Goal: Communication & Community: Answer question/provide support

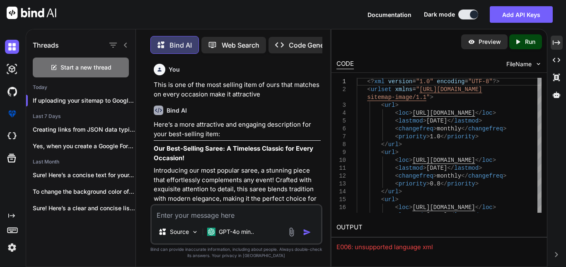
scroll to position [6196, 0]
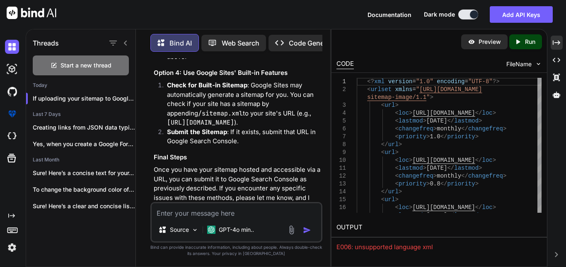
type textarea "Write a small summary of your experience *"
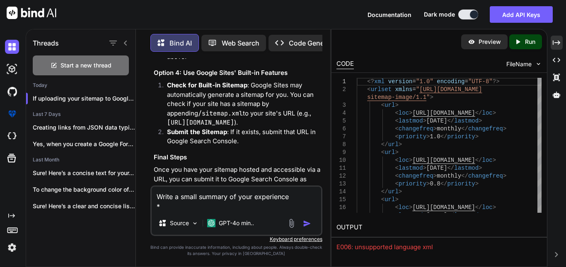
type textarea "x"
type textarea "Write a small summary of your experience *"
type textarea "x"
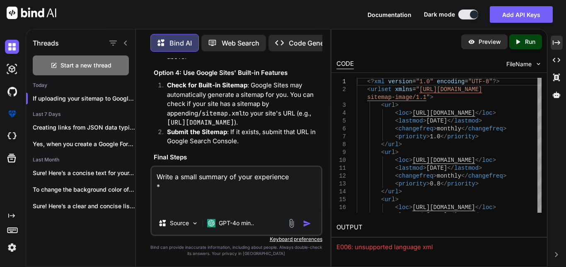
type textarea "Write a small summary of your experience * A"
type textarea "x"
type textarea "Write a small summary of your experience * AB"
type textarea "x"
type textarea "Write a small summary of your experience * ABO"
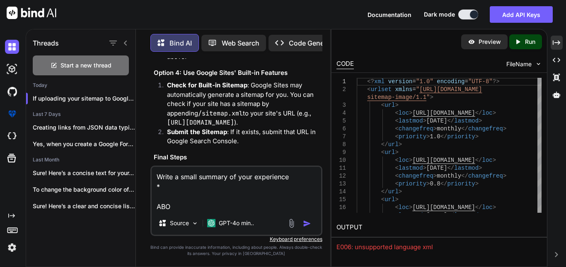
type textarea "x"
type textarea "Write a small summary of your experience * ABOV"
type textarea "x"
type textarea "Write a small summary of your experience * ABOVE"
type textarea "x"
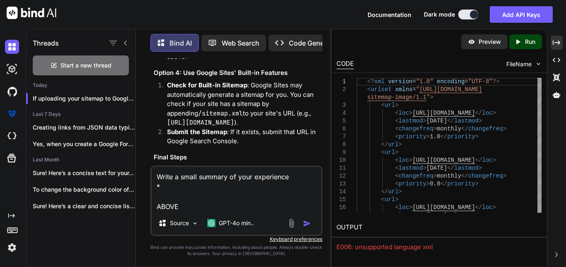
type textarea "Write a small summary of your experience * ABOVE"
type textarea "x"
type textarea "Write a small summary of your experience * ABOVE I"
type textarea "x"
type textarea "Write a small summary of your experience * ABOVE IS"
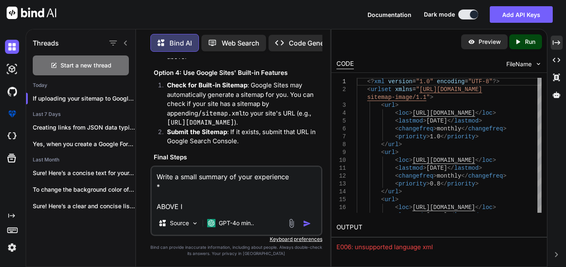
type textarea "x"
type textarea "Write a small summary of your experience * ABOVE IS"
type textarea "x"
type textarea "Write a small summary of your experience * ABOVE IS T"
type textarea "x"
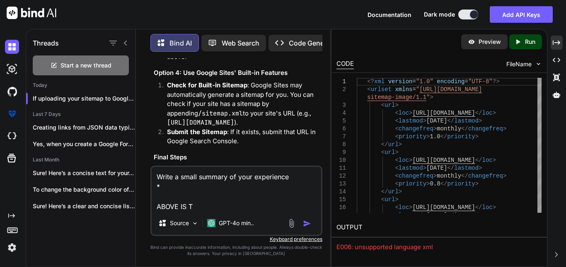
type textarea "Write a small summary of your experience * ABOVE IS TH"
type textarea "x"
type textarea "Write a small summary of your experience * ABOVE IS THE"
type textarea "x"
type textarea "Write a small summary of your experience * ABOVE IS THE"
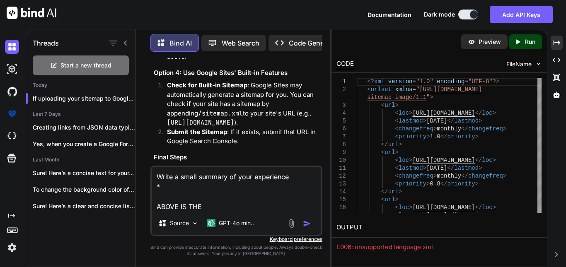
type textarea "x"
type textarea "Write a small summary of your experience * ABOVE IS THE Q"
type textarea "x"
type textarea "Write a small summary of your experience * ABOVE IS THE QU"
type textarea "x"
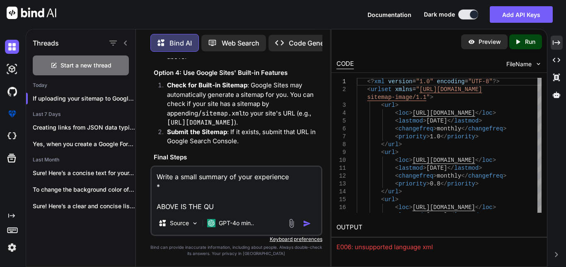
type textarea "Write a small summary of your experience * ABOVE IS THE QUE"
type textarea "x"
type textarea "Write a small summary of your experience * ABOVE IS THE QUES"
type textarea "x"
type textarea "Write a small summary of your experience * ABOVE IS THE QUEST"
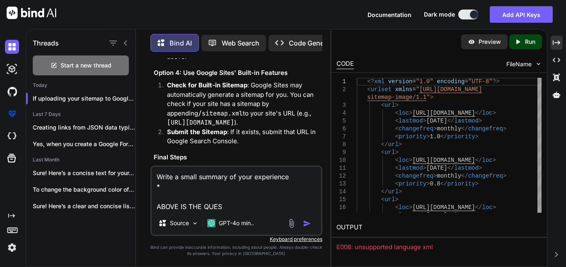
type textarea "x"
type textarea "Write a small summary of your experience * ABOVE IS THE QUESTI"
type textarea "x"
type textarea "Write a small summary of your experience * ABOVE IS THE QUESTIO"
type textarea "x"
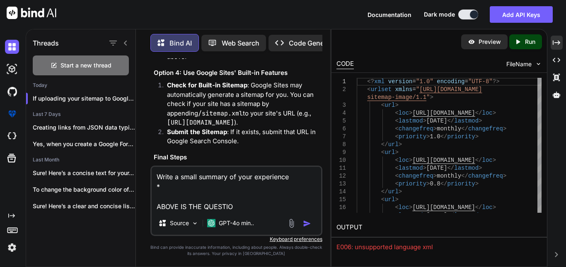
type textarea "Write a small summary of your experience * ABOVE IS THE QUESTION"
type textarea "x"
type textarea "Write a small summary of your experience * ABOVE IS THE QUESTION"
type textarea "x"
type textarea "Write a small summary of your experience * ABOVE IS THE QUESTION A"
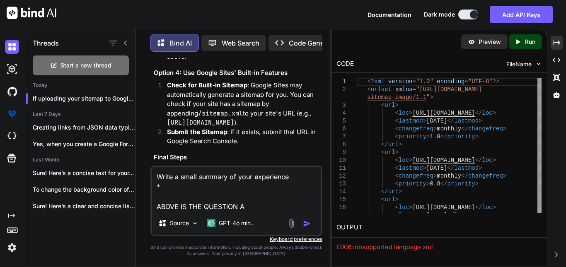
type textarea "x"
type textarea "Write a small summary of your experience * ABOVE IS THE QUESTION AN"
type textarea "x"
type textarea "Write a small summary of your experience * ABOVE IS THE QUESTION AND"
type textarea "x"
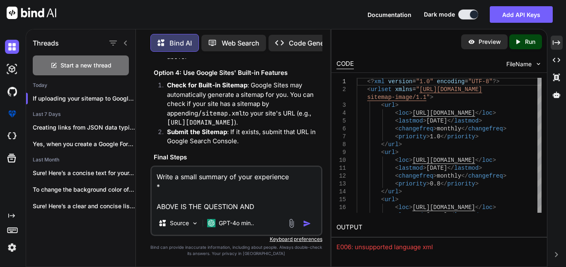
type textarea "Write a small summary of your experience * ABOVE IS THE QUESTION AND"
type textarea "x"
type textarea "Write a small summary of your experience * ABOVE IS THE QUESTION AND T"
type textarea "x"
type textarea "Write a small summary of your experience * ABOVE IS THE QUESTION AND TE"
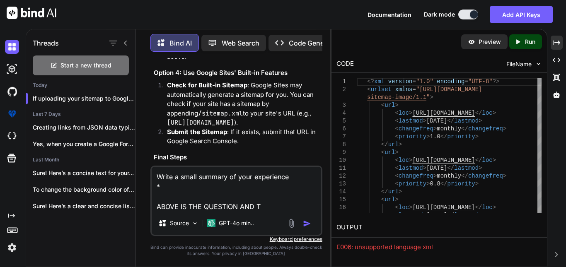
type textarea "x"
type textarea "Write a small summary of your experience * ABOVE IS THE QUESTION AND TEL"
type textarea "x"
type textarea "Write a small summary of your experience * ABOVE IS THE QUESTION AND TELL"
type textarea "x"
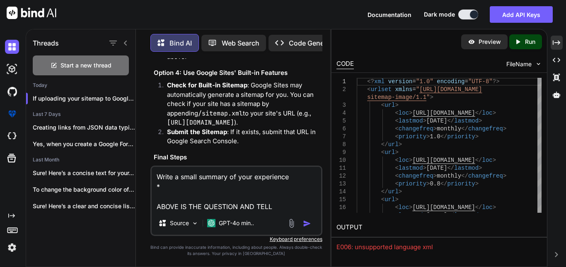
type textarea "Write a small summary of your experience * ABOVE IS THE QUESTION AND TELL"
type textarea "x"
type textarea "Write a small summary of your experience * ABOVE IS THE QUESTION AND TELL M"
type textarea "x"
type textarea "Write a small summary of your experience * ABOVE IS THE QUESTION AND TELL ME"
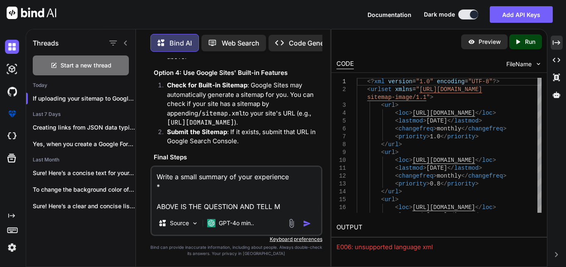
type textarea "x"
type textarea "Write a small summary of your experience * ABOVE IS THE QUESTION AND TELL ME"
type textarea "x"
type textarea "Write a small summary of your experience * ABOVE IS THE QUESTION AND TELL ME T"
type textarea "x"
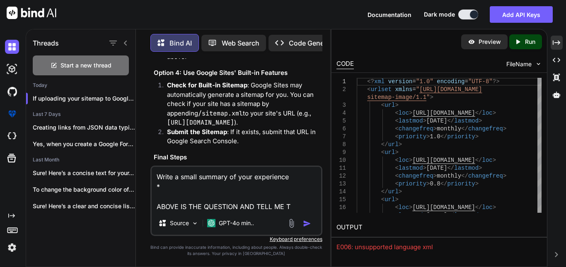
type textarea "Write a small summary of your experience * ABOVE IS THE QUESTION AND TELL ME TH"
type textarea "x"
type textarea "Write a small summary of your experience * ABOVE IS THE QUESTION AND TELL ME THE"
type textarea "x"
type textarea "Write a small summary of your experience * ABOVE IS THE QUESTION AND TELL ME THE"
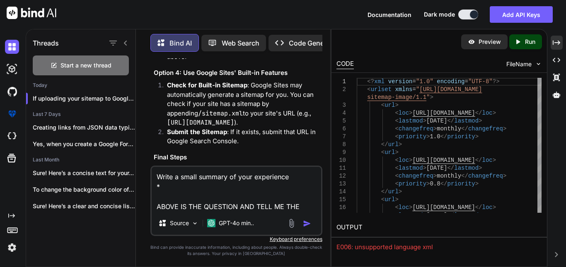
type textarea "x"
type textarea "Write a small summary of your experience * ABOVE IS THE QUESTION AND TELL ME TH…"
type textarea "x"
type textarea "Write a small summary of your experience * ABOVE IS THE QUESTION AND TELL ME TH…"
type textarea "x"
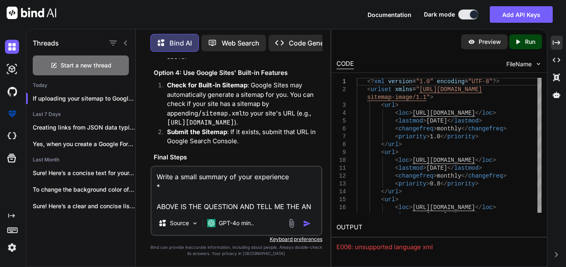
type textarea "Write a small summary of your experience * ABOVE IS THE QUESTION AND TELL ME TH…"
type textarea "x"
type textarea "Write a small summary of your experience * ABOVE IS THE QUESTION AND TELL ME TH…"
type textarea "x"
type textarea "Write a small summary of your experience * ABOVE IS THE QUESTION AND TELL ME TH…"
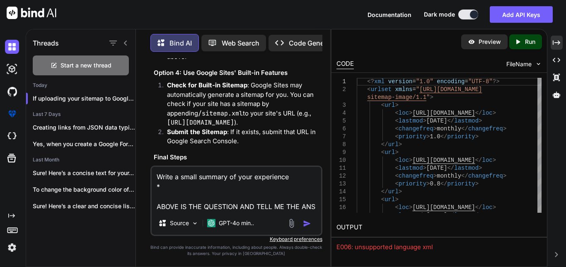
type textarea "x"
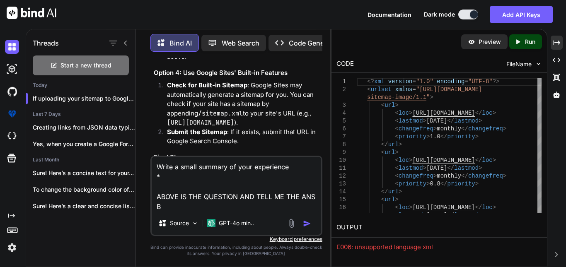
type textarea "Write a small summary of your experience * ABOVE IS THE QUESTION AND TELL ME TH…"
type textarea "x"
type textarea "Write a small summary of your experience * ABOVE IS THE QUESTION AND TELL ME TH…"
type textarea "x"
type textarea "Write a small summary of your experience * ABOVE IS THE QUESTION AND TELL ME TH…"
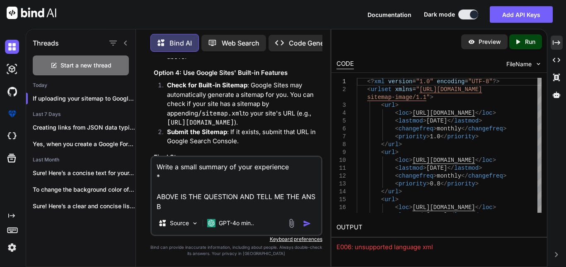
type textarea "x"
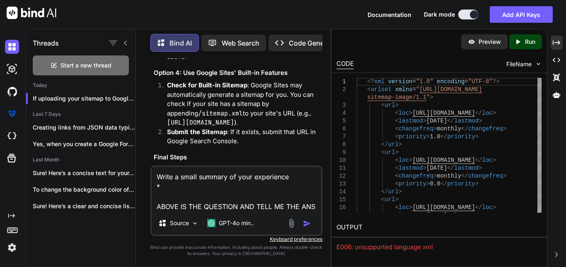
type textarea "Write a small summary of your experience * ABOVE IS THE QUESTION AND TELL ME TH…"
type textarea "x"
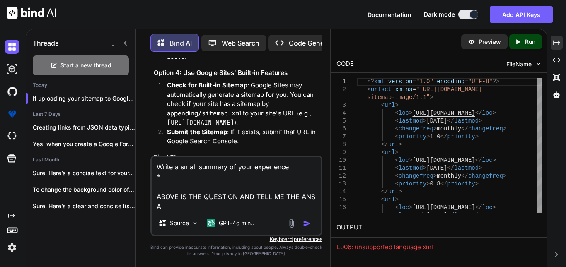
type textarea "Write a small summary of your experience * ABOVE IS THE QUESTION AND TELL ME TH…"
type textarea "x"
type textarea "Write a small summary of your experience * ABOVE IS THE QUESTION AND TELL ME TH…"
type textarea "x"
type textarea "Write a small summary of your experience * ABOVE IS THE QUESTION AND TELL ME TH…"
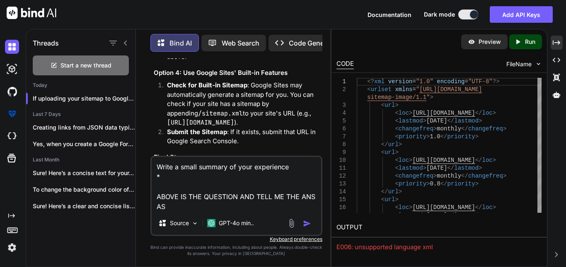
type textarea "x"
type textarea "Write a small summary of your experience * ABOVE IS THE QUESTION AND TELL ME TH…"
type textarea "x"
type textarea "Write a small summary of your experience * ABOVE IS THE QUESTION AND TELL ME TH…"
type textarea "x"
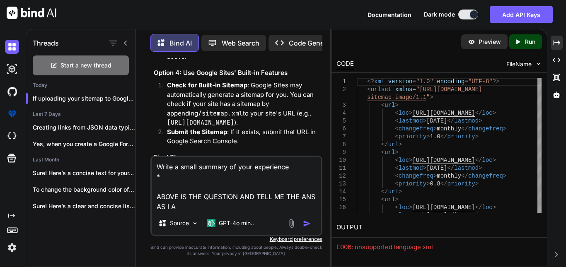
type textarea "Write a small summary of your experience * ABOVE IS THE QUESTION AND TELL ME TH…"
type textarea "x"
type textarea "Write a small summary of your experience * ABOVE IS THE QUESTION AND TELL ME TH…"
type textarea "x"
type textarea "Write a small summary of your experience * ABOVE IS THE QUESTION AND TELL ME TH…"
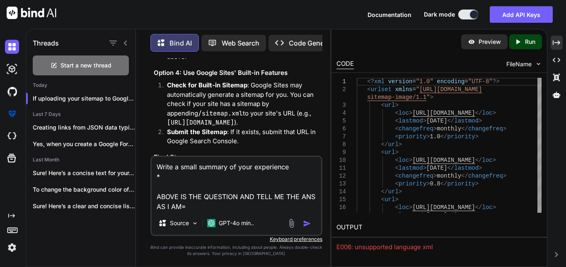
type textarea "x"
type textarea "Write a small summary of your experience * ABOVE IS THE QUESTION AND TELL ME TH…"
type textarea "x"
type textarea "Write a small summary of your experience * ABOVE IS THE QUESTION AND TELL ME TH…"
type textarea "x"
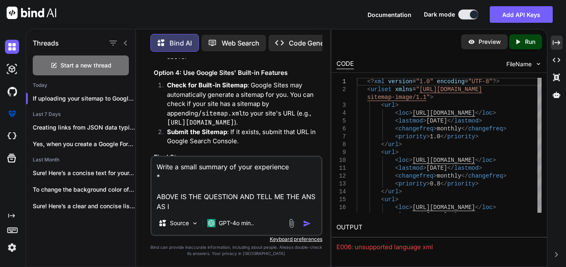
type textarea "Write a small summary of your experience * ABOVE IS THE QUESTION AND TELL ME TH…"
type textarea "x"
type textarea "Write a small summary of your experience * ABOVE IS THE QUESTION AND TELL ME TH…"
type textarea "x"
type textarea "Write a small summary of your experience * ABOVE IS THE QUESTION AND TELL ME TH…"
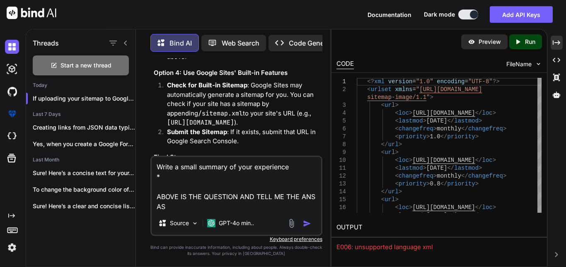
type textarea "x"
type textarea "Write a small summary of your experience * ABOVE IS THE QUESTION AND TELL ME TH…"
type textarea "x"
type textarea "Write a small summary of your experience * ABOVE IS THE QUESTION AND TELL ME TH…"
type textarea "x"
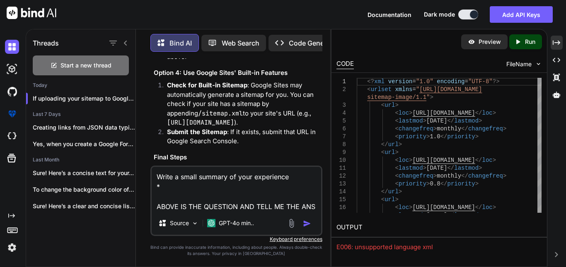
type textarea "Write a small summary of your experience * ABOVE IS THE QUESTION AND TELL ME TH…"
type textarea "x"
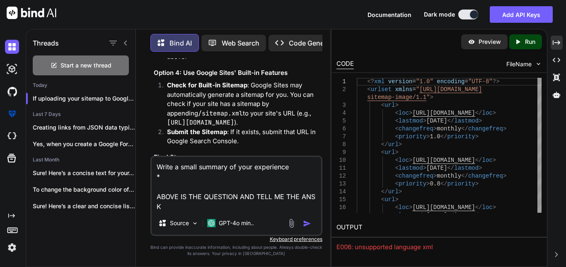
type textarea "Write a small summary of your experience * ABOVE IS THE QUESTION AND TELL ME TH…"
type textarea "x"
type textarea "Write a small summary of your experience * ABOVE IS THE QUESTION AND TELL ME TH…"
type textarea "x"
type textarea "Write a small summary of your experience * ABOVE IS THE QUESTION AND TELL ME TH…"
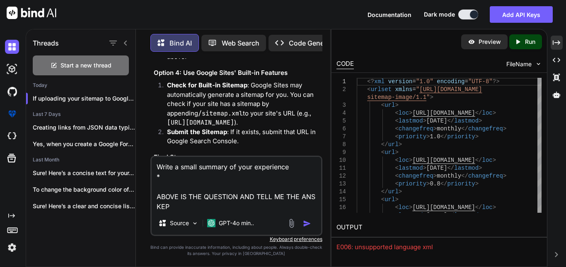
type textarea "x"
type textarea "Write a small summary of your experience * ABOVE IS THE QUESTION AND TELL ME TH…"
type textarea "x"
type textarea "Write a small summary of your experience * ABOVE IS THE QUESTION AND TELL ME TH…"
type textarea "x"
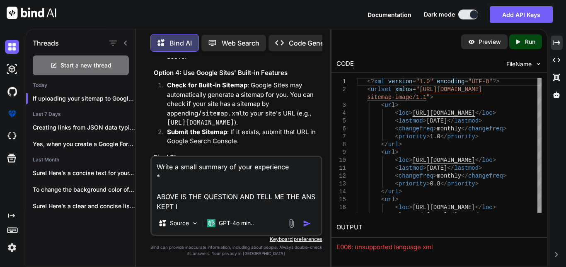
type textarea "Write a small summary of your experience * ABOVE IS THE QUESTION AND TELL ME TH…"
type textarea "x"
type textarea "Write a small summary of your experience * ABOVE IS THE QUESTION AND TELL ME TH…"
type textarea "x"
type textarea "Write a small summary of your experience * ABOVE IS THE QUESTION AND TELL ME TH…"
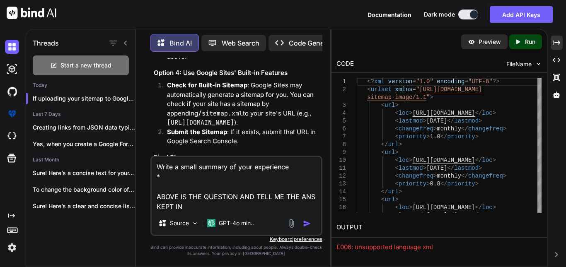
type textarea "x"
type textarea "Write a small summary of your experience * ABOVE IS THE QUESTION AND TELL ME TH…"
type textarea "x"
type textarea "Write a small summary of your experience * ABOVE IS THE QUESTION AND TELL ME TH…"
type textarea "x"
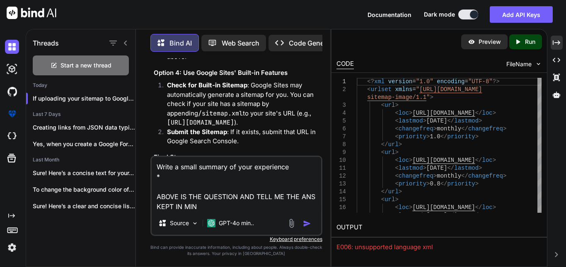
type textarea "Write a small summary of your experience * ABOVE IS THE QUESTION AND TELL ME TH…"
type textarea "x"
type textarea "Write a small summary of your experience * ABOVE IS THE QUESTION AND TELL ME TH…"
type textarea "x"
type textarea "Write a small summary of your experience * ABOVE IS THE QUESTION AND TELL ME TH…"
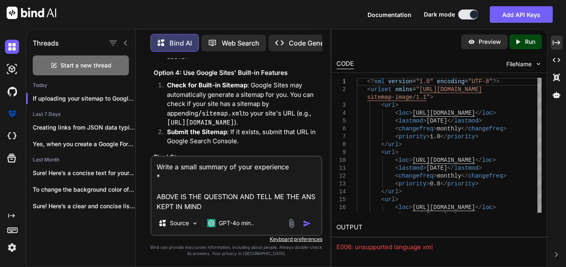
type textarea "x"
type textarea "Write a small summary of your experience * ABOVE IS THE QUESTION AND TELL ME TH…"
type textarea "x"
type textarea "Write a small summary of your experience * ABOVE IS THE QUESTION AND TELL ME TH…"
type textarea "x"
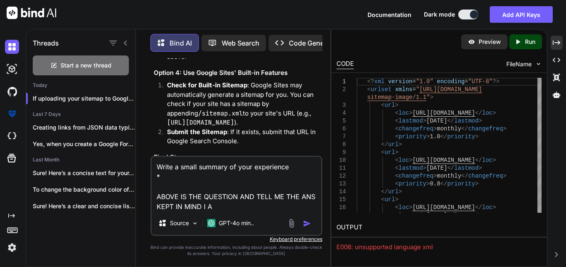
type textarea "Write a small summary of your experience * ABOVE IS THE QUESTION AND TELL ME TH…"
type textarea "x"
type textarea "Write a small summary of your experience * ABOVE IS THE QUESTION AND TELL ME TH…"
type textarea "x"
type textarea "Write a small summary of your experience * ABOVE IS THE QUESTION AND TELL ME TH…"
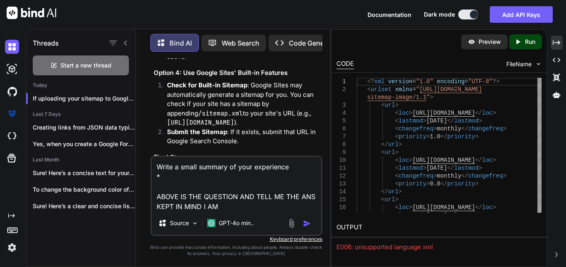
type textarea "x"
type textarea "Write a small summary of your experience * ABOVE IS THE QUESTION AND TELL ME TH…"
type textarea "x"
type textarea "Write a small summary of your experience * ABOVE IS THE QUESTION AND TELL ME TH…"
type textarea "x"
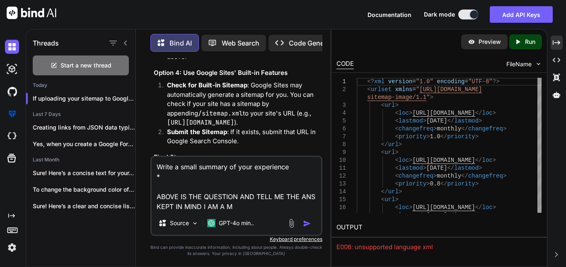
type textarea "Write a small summary of your experience * ABOVE IS THE QUESTION AND TELL ME TH…"
type textarea "x"
type textarea "Write a small summary of your experience * ABOVE IS THE QUESTION AND TELL ME TH…"
type textarea "x"
type textarea "Write a small summary of your experience * ABOVE IS THE QUESTION AND TELL ME TH…"
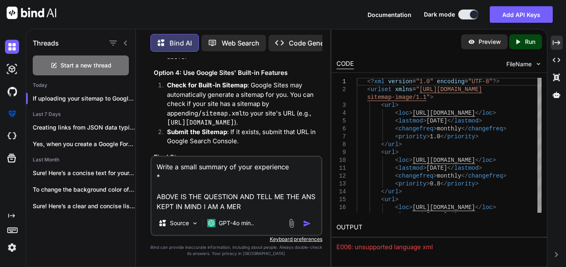
type textarea "x"
type textarea "Write a small summary of your experience * ABOVE IS THE QUESTION AND TELL ME TH…"
type textarea "x"
type textarea "Write a small summary of your experience * ABOVE IS THE QUESTION AND TELL ME TH…"
type textarea "x"
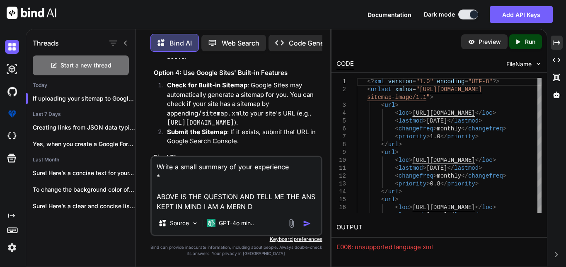
type textarea "Write a small summary of your experience * ABOVE IS THE QUESTION AND TELL ME TH…"
type textarea "x"
type textarea "Write a small summary of your experience * ABOVE IS THE QUESTION AND TELL ME TH…"
type textarea "x"
type textarea "Write a small summary of your experience * ABOVE IS THE QUESTION AND TELL ME TH…"
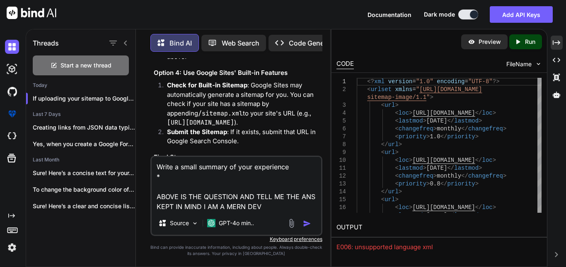
type textarea "x"
type textarea "Write a small summary of your experience * ABOVE IS THE QUESTION AND TELL ME TH…"
type textarea "x"
type textarea "Write a small summary of your experience * ABOVE IS THE QUESTION AND TELL ME TH…"
type textarea "x"
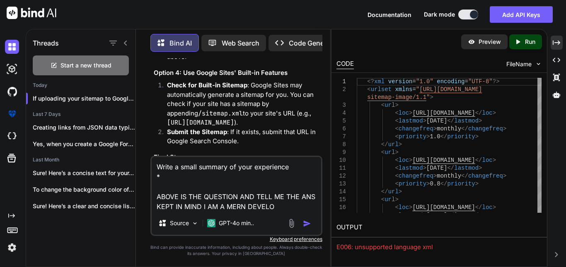
type textarea "Write a small summary of your experience * ABOVE IS THE QUESTION AND TELL ME TH…"
type textarea "x"
type textarea "Write a small summary of your experience * ABOVE IS THE QUESTION AND TELL ME TH…"
type textarea "x"
type textarea "Write a small summary of your experience * ABOVE IS THE QUESTION AND TELL ME TH…"
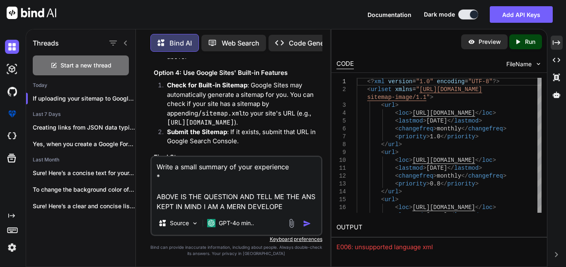
type textarea "x"
type textarea "Write a small summary of your experience * ABOVE IS THE QUESTION AND TELL ME TH…"
type textarea "x"
type textarea "Write a small summary of your experience * ABOVE IS THE QUESTION AND TELL ME TH…"
type textarea "x"
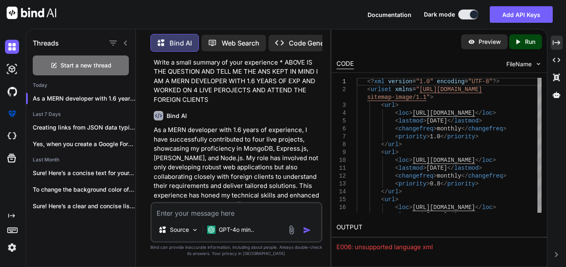
scroll to position [6390, 0]
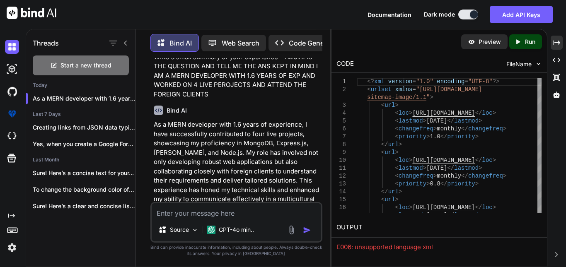
click at [206, 218] on textarea at bounding box center [237, 210] width 170 height 15
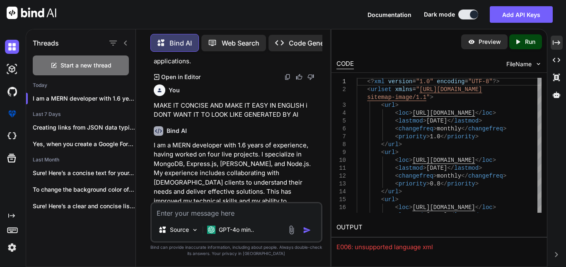
scroll to position [6569, 0]
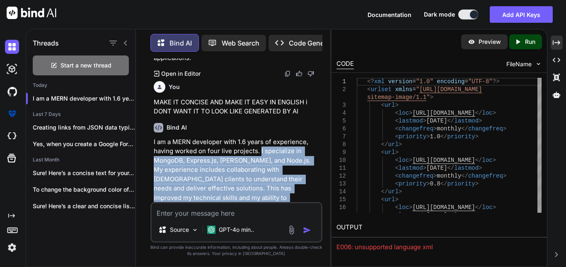
drag, startPoint x: 260, startPoint y: 126, endPoint x: 299, endPoint y: 184, distance: 70.2
click at [299, 184] on p "I am a MERN developer with 1.6 years of experience, having worked on four live …" at bounding box center [237, 180] width 167 height 84
copy p "I specialize in MongoDB, Express.js, [PERSON_NAME], and Node.js. My experience …"
